Goal: Find specific fact: Find specific fact

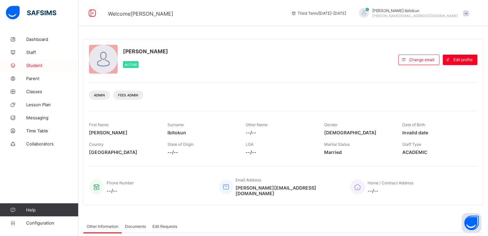
click at [33, 63] on span "Student" at bounding box center [52, 65] width 52 height 5
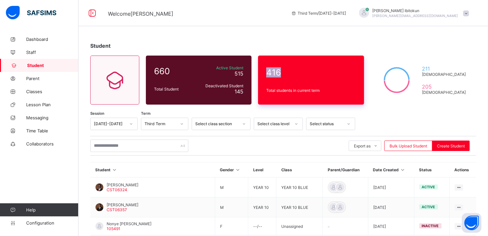
drag, startPoint x: 283, startPoint y: 74, endPoint x: 268, endPoint y: 71, distance: 14.6
click at [268, 71] on span "416" at bounding box center [310, 72] width 89 height 10
copy span "416"
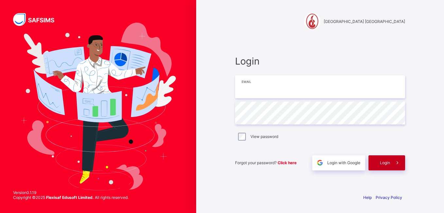
type input "**********"
click at [386, 165] on div "Login" at bounding box center [387, 162] width 37 height 15
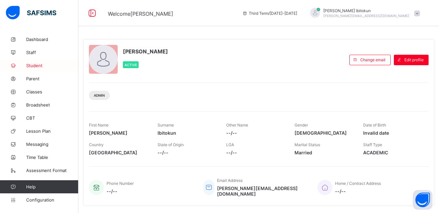
click at [37, 65] on span "Student" at bounding box center [52, 65] width 52 height 5
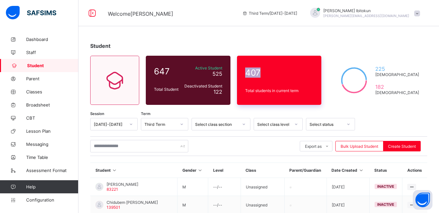
drag, startPoint x: 266, startPoint y: 72, endPoint x: 254, endPoint y: 71, distance: 11.8
click at [254, 71] on span "407" at bounding box center [279, 72] width 68 height 10
copy span "407"
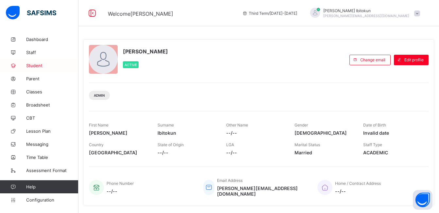
click at [37, 66] on span "Student" at bounding box center [52, 65] width 52 height 5
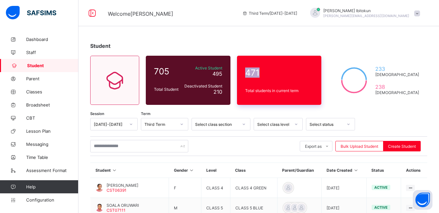
drag, startPoint x: 266, startPoint y: 71, endPoint x: 252, endPoint y: 71, distance: 14.7
click at [252, 71] on span "471" at bounding box center [279, 72] width 68 height 10
copy span "471"
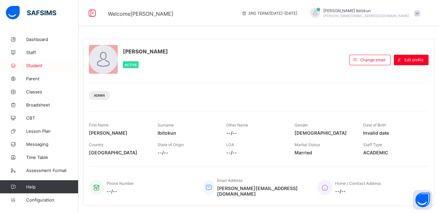
click at [38, 66] on span "Student" at bounding box center [52, 65] width 52 height 5
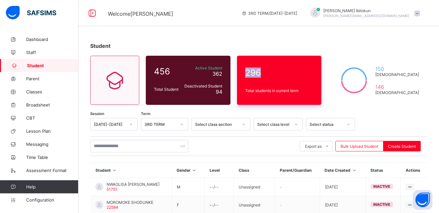
drag, startPoint x: 253, startPoint y: 71, endPoint x: 273, endPoint y: 73, distance: 20.7
click at [273, 73] on span "296" at bounding box center [279, 72] width 68 height 10
copy span "296"
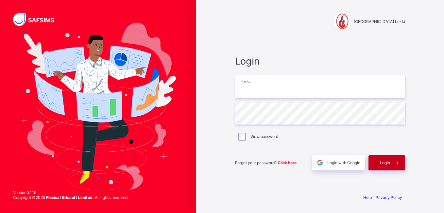
type input "**********"
click at [380, 164] on span "Login" at bounding box center [385, 162] width 10 height 5
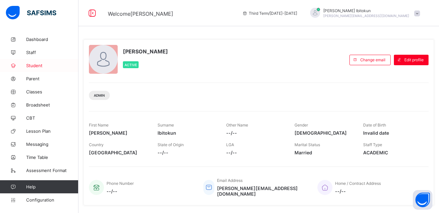
click at [35, 64] on span "Student" at bounding box center [52, 65] width 52 height 5
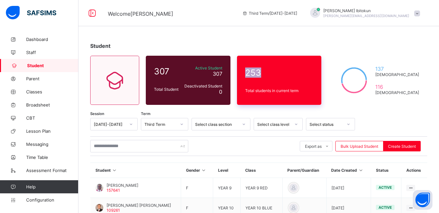
drag, startPoint x: 267, startPoint y: 73, endPoint x: 252, endPoint y: 72, distance: 15.0
click at [252, 72] on span "253" at bounding box center [279, 72] width 68 height 10
copy span "253"
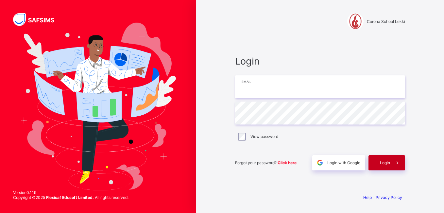
type input "**********"
click at [380, 161] on span "Login" at bounding box center [385, 162] width 10 height 5
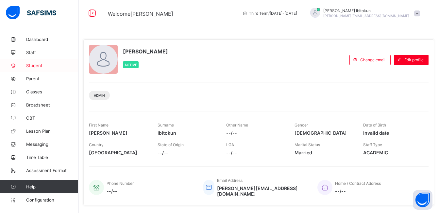
click at [33, 64] on span "Student" at bounding box center [52, 65] width 52 height 5
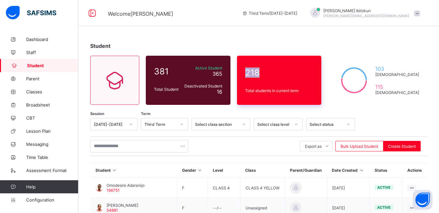
drag, startPoint x: 266, startPoint y: 70, endPoint x: 253, endPoint y: 71, distance: 13.1
click at [253, 71] on span "218" at bounding box center [279, 72] width 68 height 10
copy span "218"
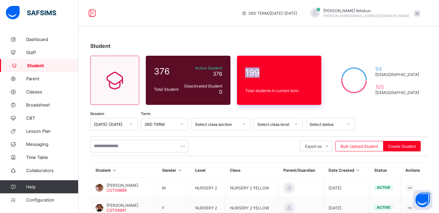
drag, startPoint x: 266, startPoint y: 73, endPoint x: 253, endPoint y: 73, distance: 13.1
click at [253, 73] on span "199" at bounding box center [279, 72] width 68 height 10
copy span "199"
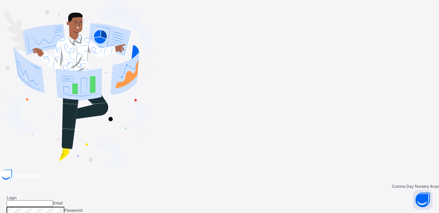
type input "**********"
